Goal: Information Seeking & Learning: Find specific page/section

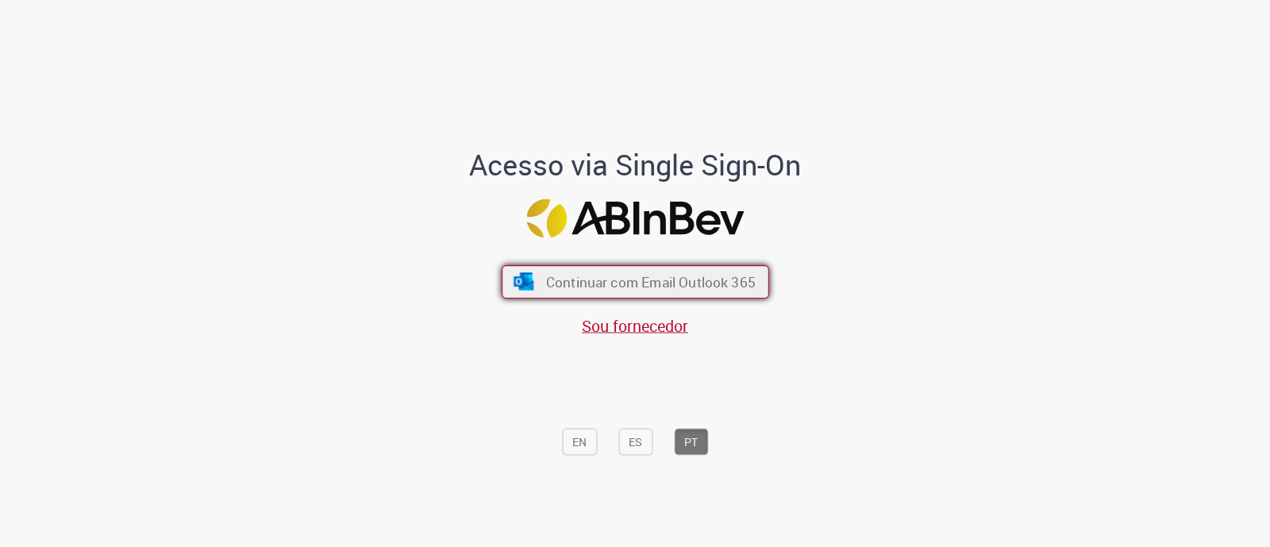
click at [576, 285] on span "Continuar com Email Outlook 365" at bounding box center [650, 282] width 210 height 18
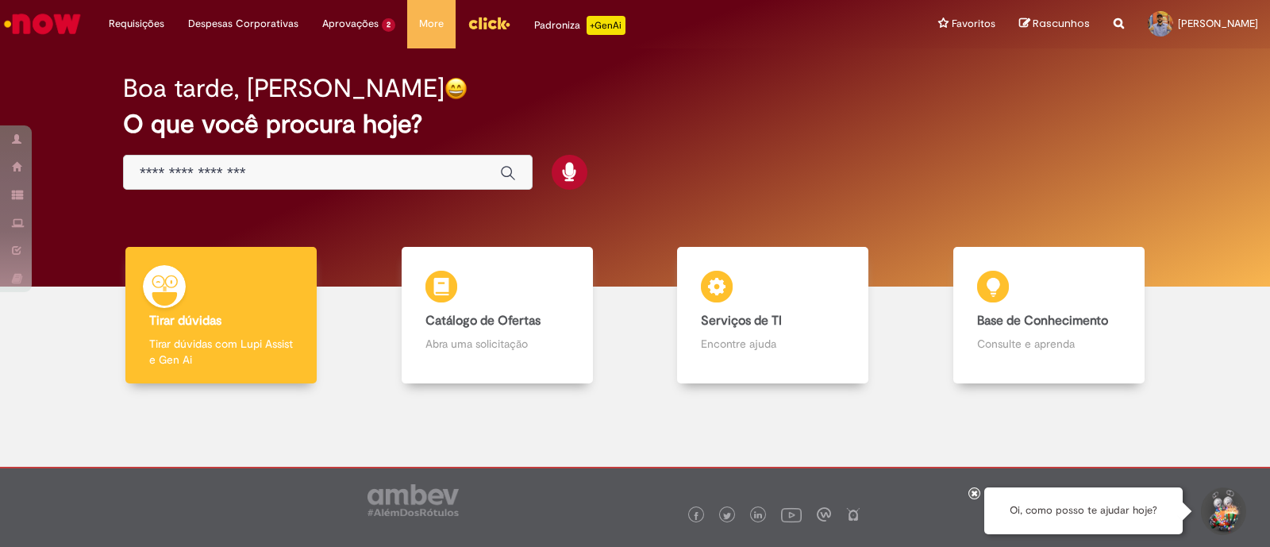
click at [313, 169] on input "Basta digitar aqui" at bounding box center [312, 173] width 345 height 18
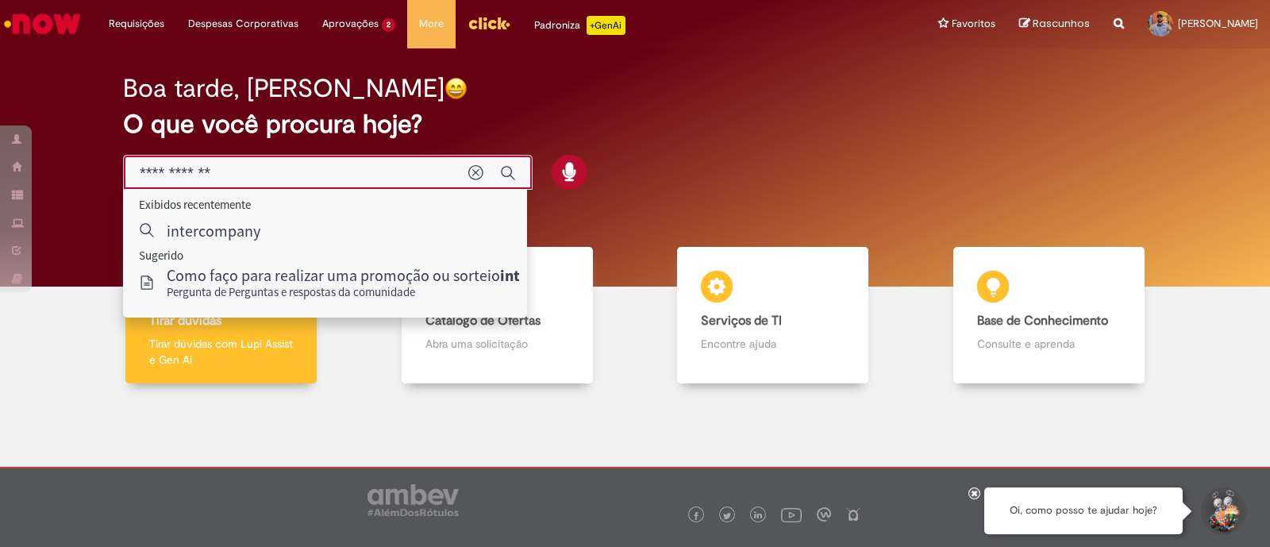
type input "**********"
